Goal: Obtain resource: Obtain resource

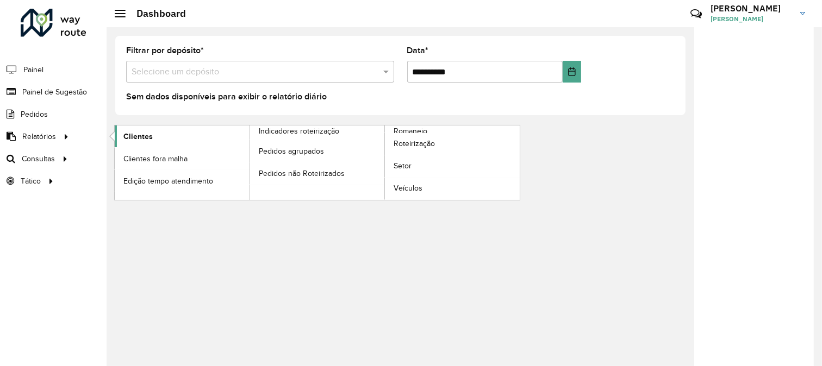
click at [182, 131] on link "Clientes" at bounding box center [182, 137] width 135 height 22
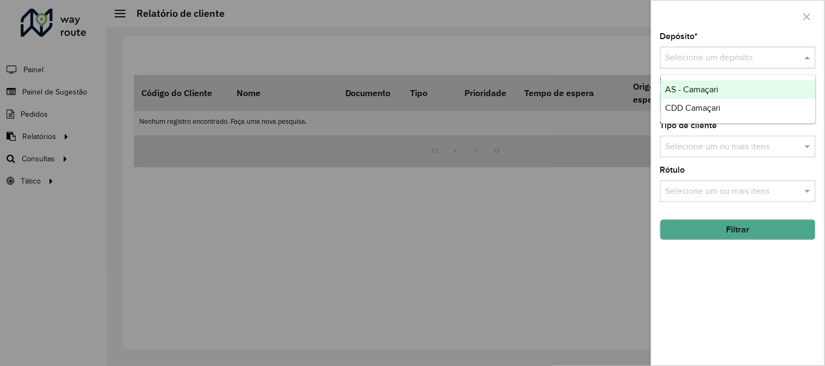
click at [710, 58] on input "text" at bounding box center [726, 58] width 123 height 13
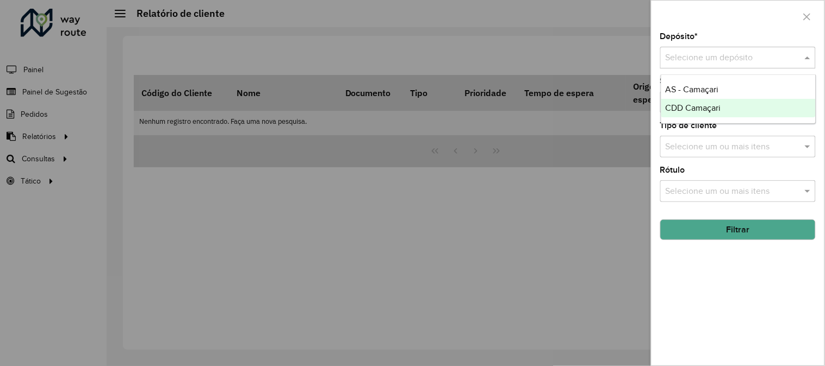
click at [711, 107] on span "CDD Camaçari" at bounding box center [692, 107] width 55 height 9
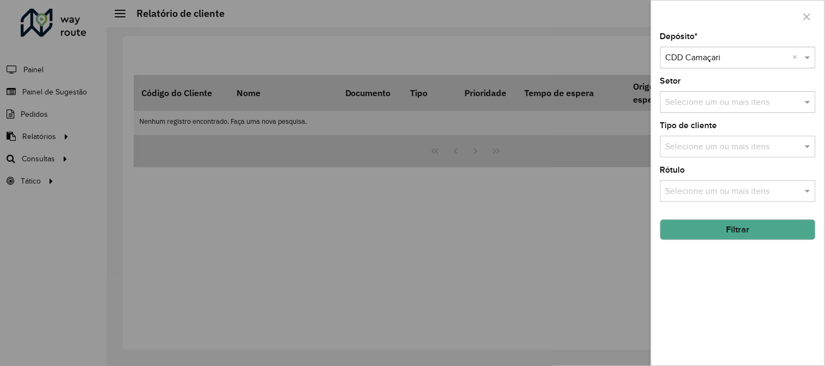
click at [786, 93] on div "Selecione um ou mais itens" at bounding box center [737, 102] width 155 height 22
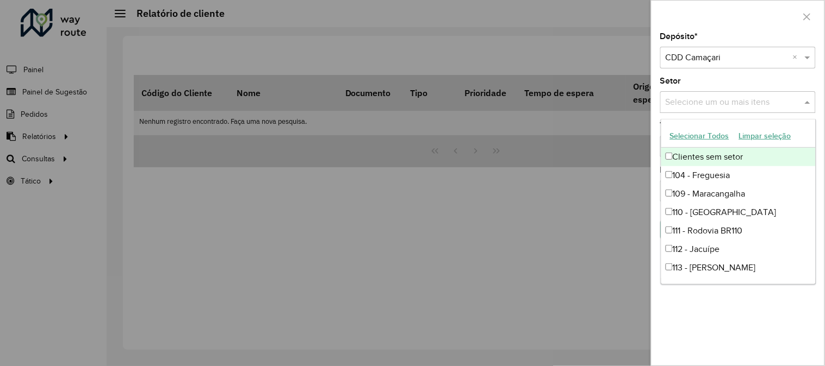
click at [767, 85] on div "Setor Selecione um ou mais itens" at bounding box center [737, 95] width 155 height 36
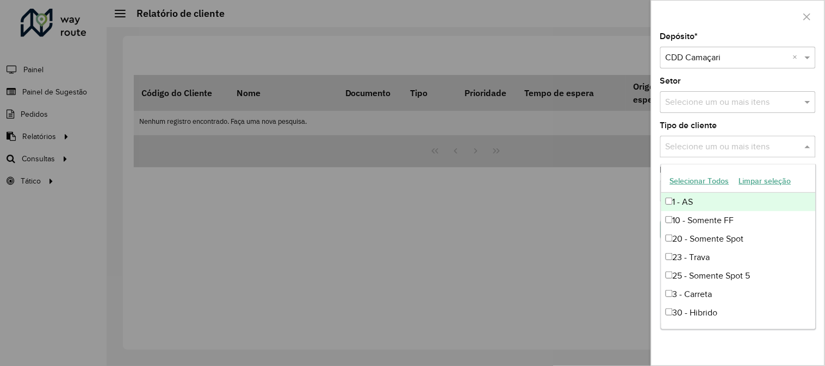
click at [758, 148] on input "text" at bounding box center [732, 147] width 139 height 13
click at [773, 124] on div "Tipo de cliente Selecione um ou mais itens" at bounding box center [737, 140] width 155 height 36
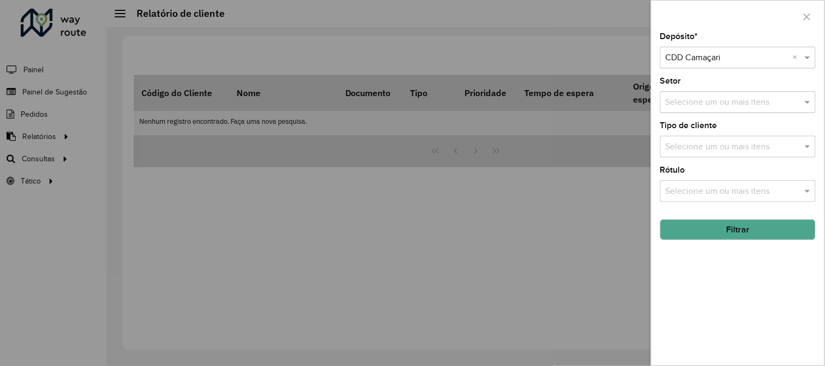
click at [765, 227] on button "Filtrar" at bounding box center [737, 230] width 155 height 21
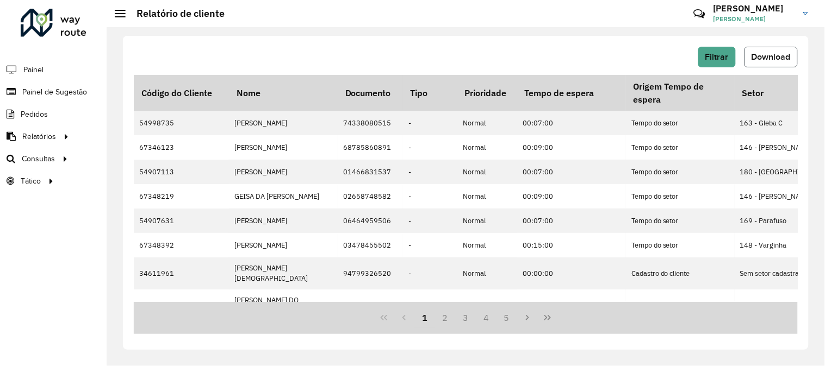
click at [770, 53] on span "Download" at bounding box center [770, 56] width 39 height 9
